Goal: Transaction & Acquisition: Purchase product/service

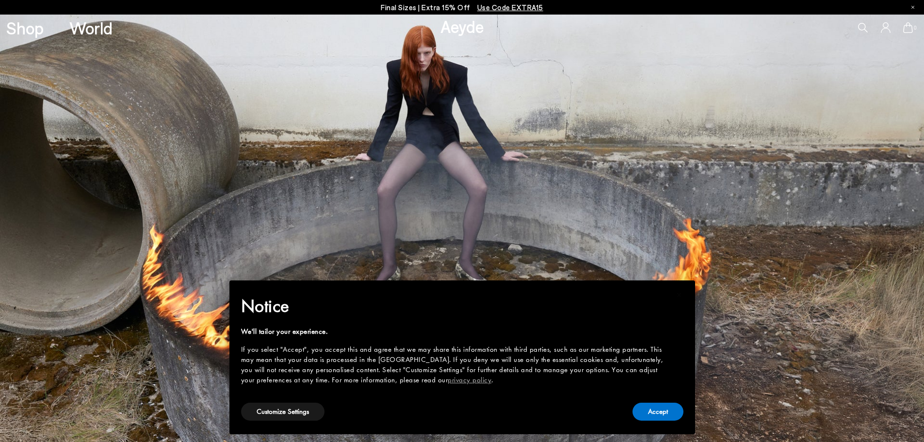
click at [503, 212] on img at bounding box center [462, 229] width 924 height 428
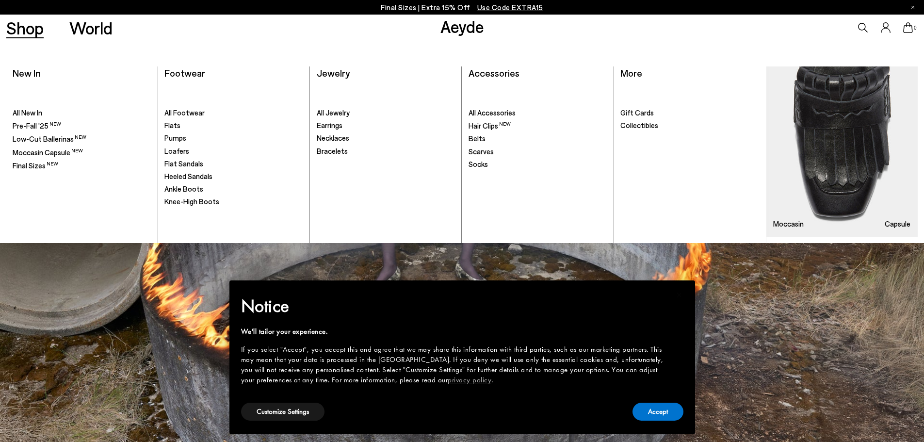
click at [31, 33] on link "Shop" at bounding box center [24, 27] width 37 height 17
click at [172, 127] on span "Flats" at bounding box center [173, 125] width 16 height 9
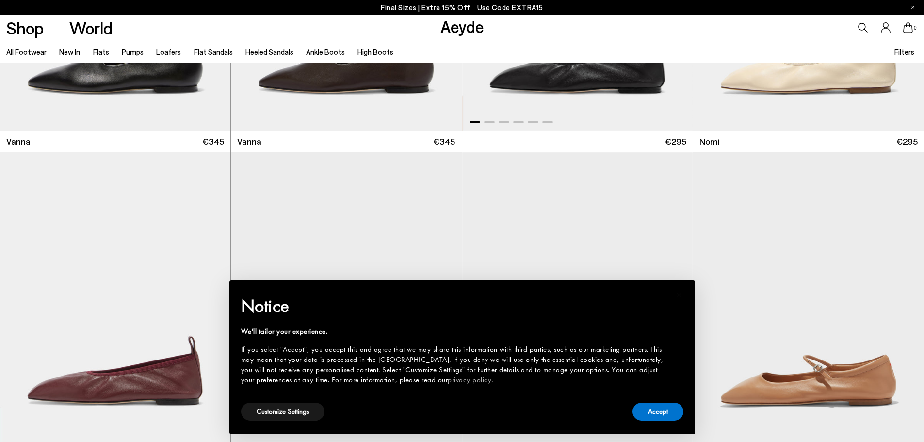
scroll to position [728, 0]
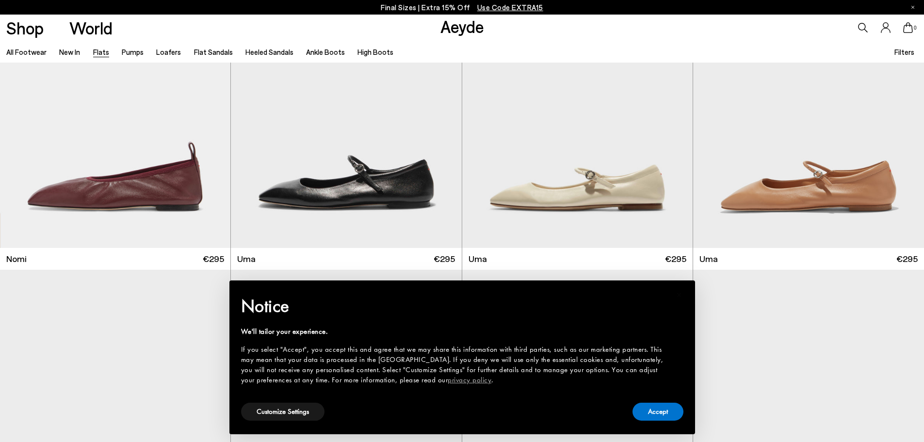
scroll to position [1407, 0]
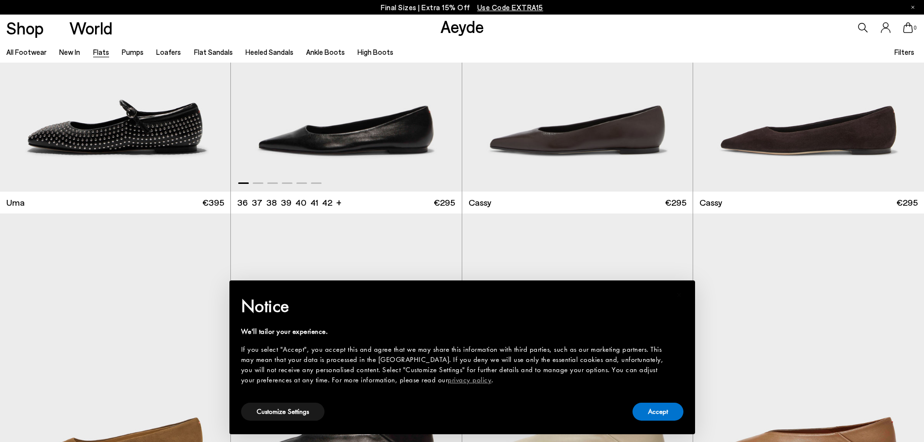
click at [346, 156] on img "1 / 6" at bounding box center [346, 47] width 231 height 290
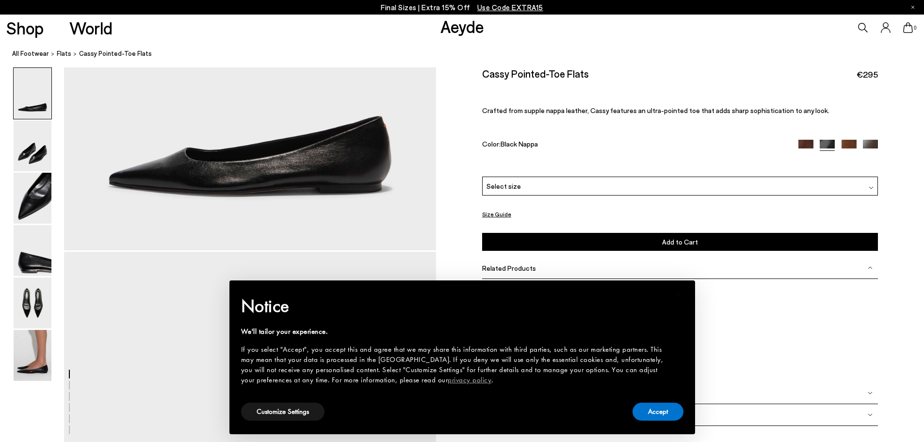
scroll to position [194, 0]
